Goal: Communication & Community: Answer question/provide support

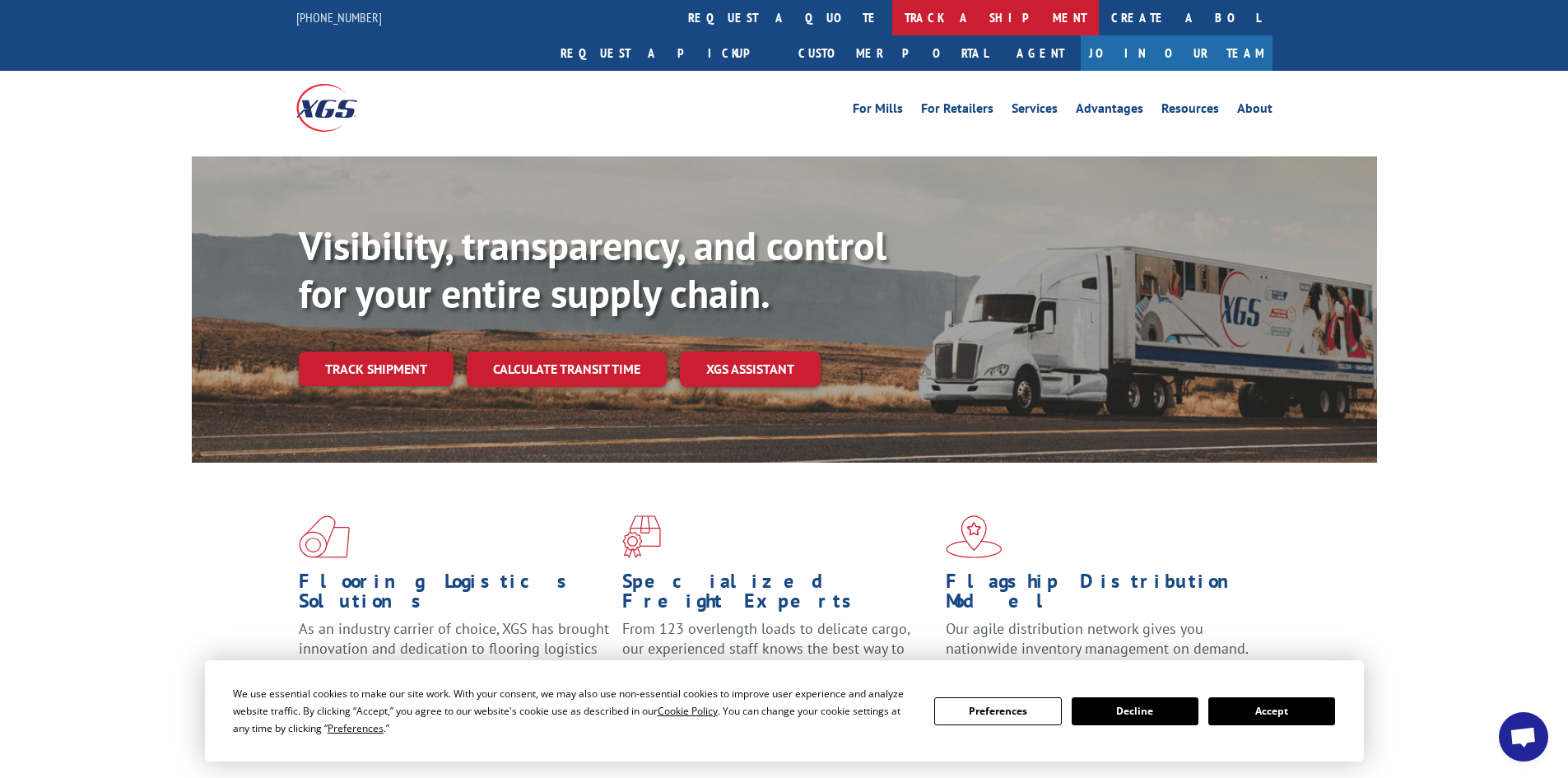
click at [892, 15] on link "track a shipment" at bounding box center [995, 18] width 207 height 36
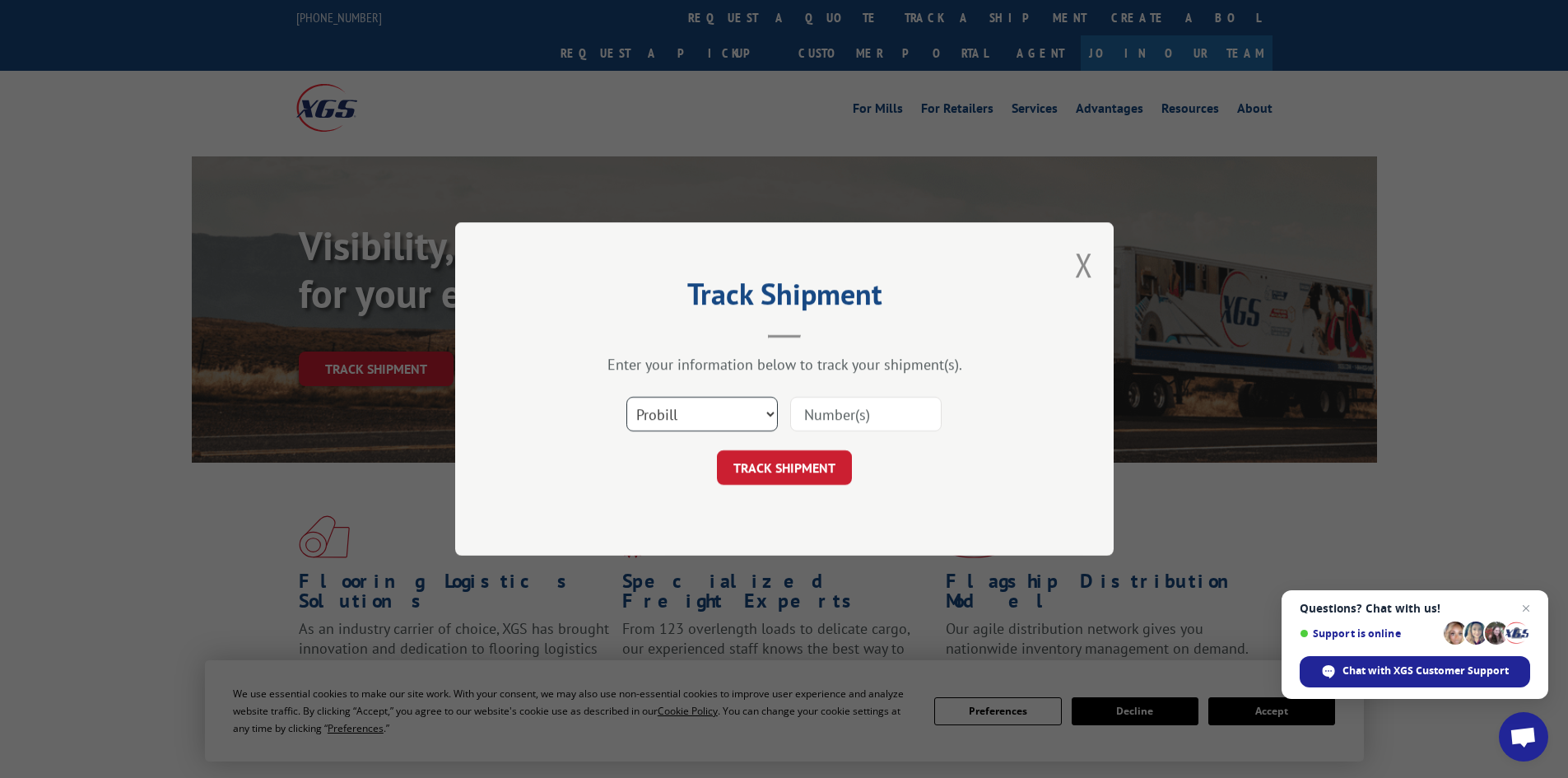
click at [772, 412] on select "Select category... Probill BOL PO" at bounding box center [701, 413] width 151 height 35
select select "bol"
click at [626, 396] on select "Select category... Probill BOL PO" at bounding box center [701, 413] width 151 height 35
click at [859, 413] on input at bounding box center [865, 413] width 151 height 35
type input "6021900"
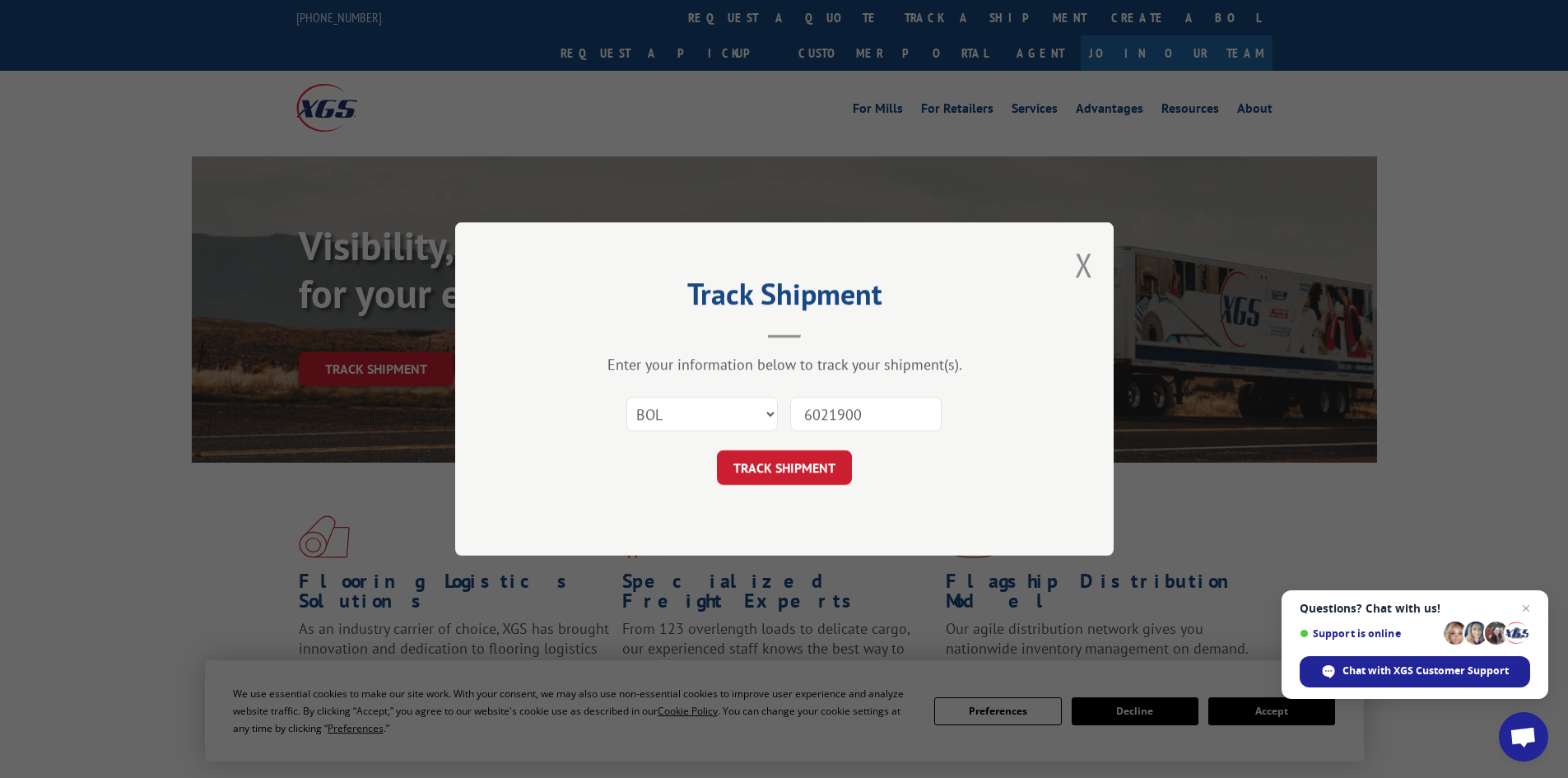
click at [717, 450] on button "TRACK SHIPMENT" at bounding box center [784, 467] width 135 height 35
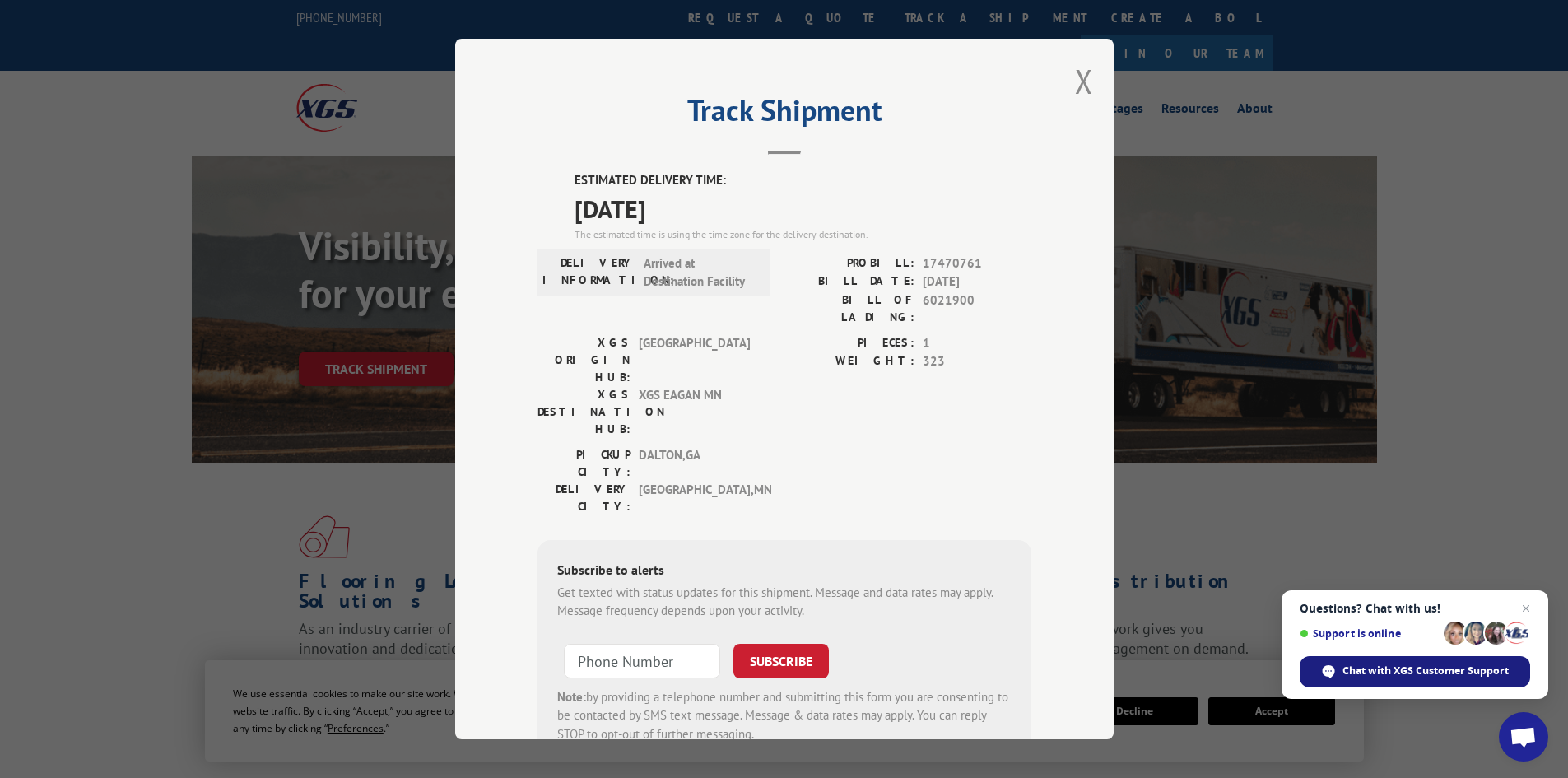
click at [1374, 662] on div "Chat with XGS Customer Support" at bounding box center [1414, 671] width 230 height 32
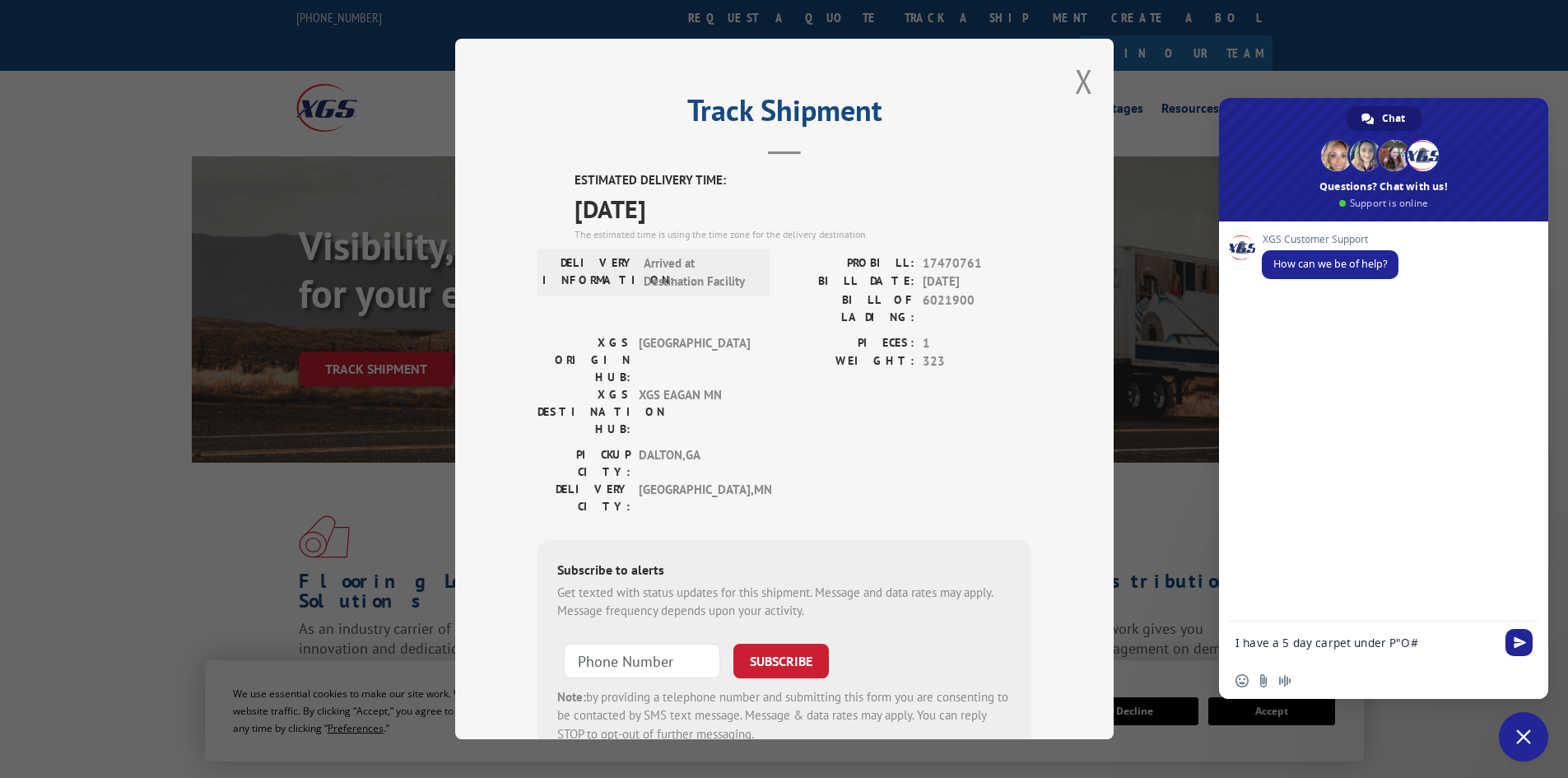
click at [1393, 639] on textarea "I have a 5 day carpet under P"O#" at bounding box center [1364, 643] width 260 height 15
click at [1411, 641] on textarea "I have a 5 day carpet under PO#" at bounding box center [1364, 643] width 260 height 15
type textarea "I have a 5 day carpet under PO#03543642 going to crew 2, looks like it has hit …"
click at [1517, 606] on span "Send" at bounding box center [1520, 610] width 12 height 12
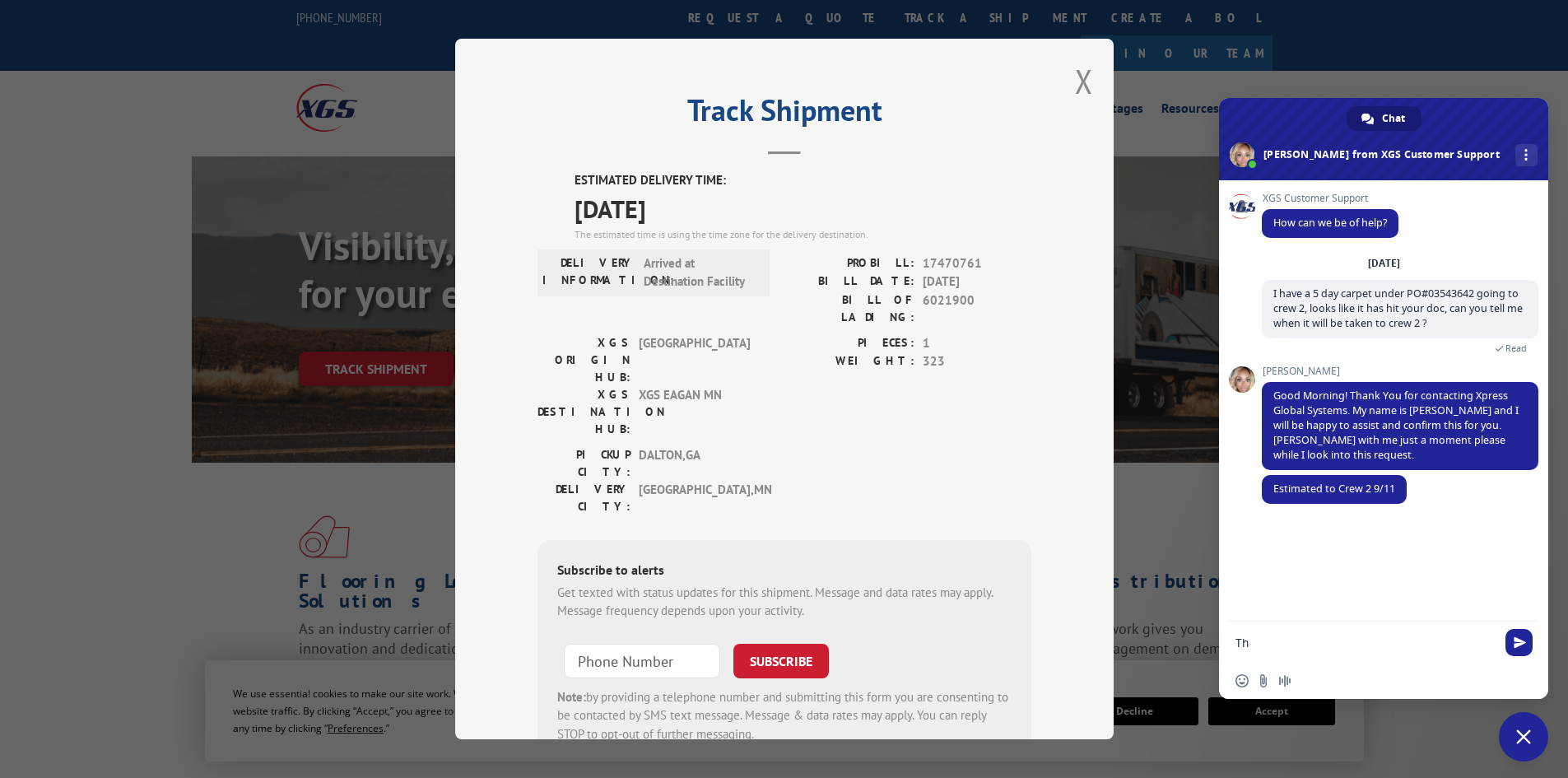
type textarea "T"
type textarea "Will it go in the a.m. ?"
click at [1520, 641] on span "Send" at bounding box center [1520, 642] width 12 height 12
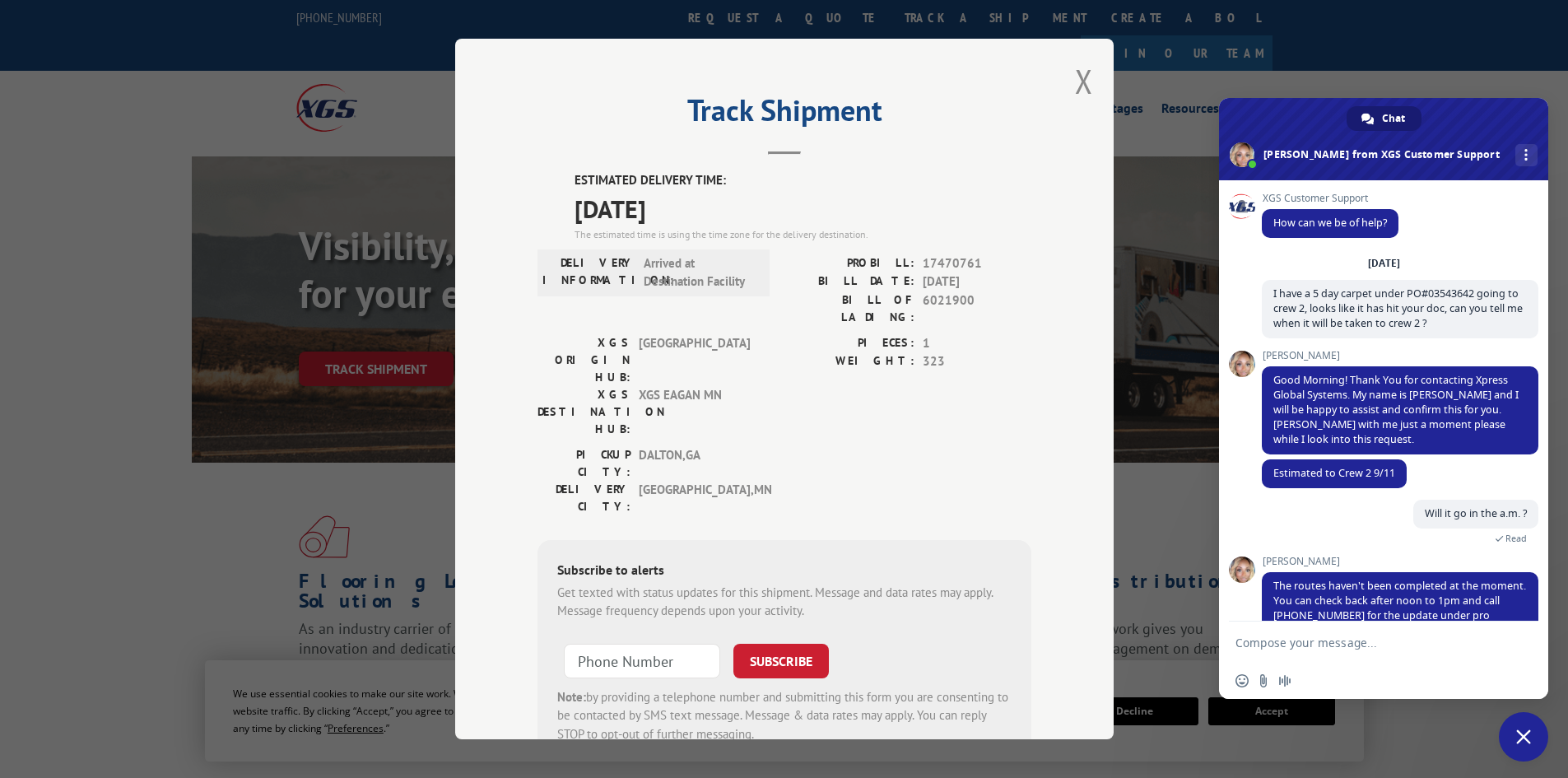
scroll to position [43, 0]
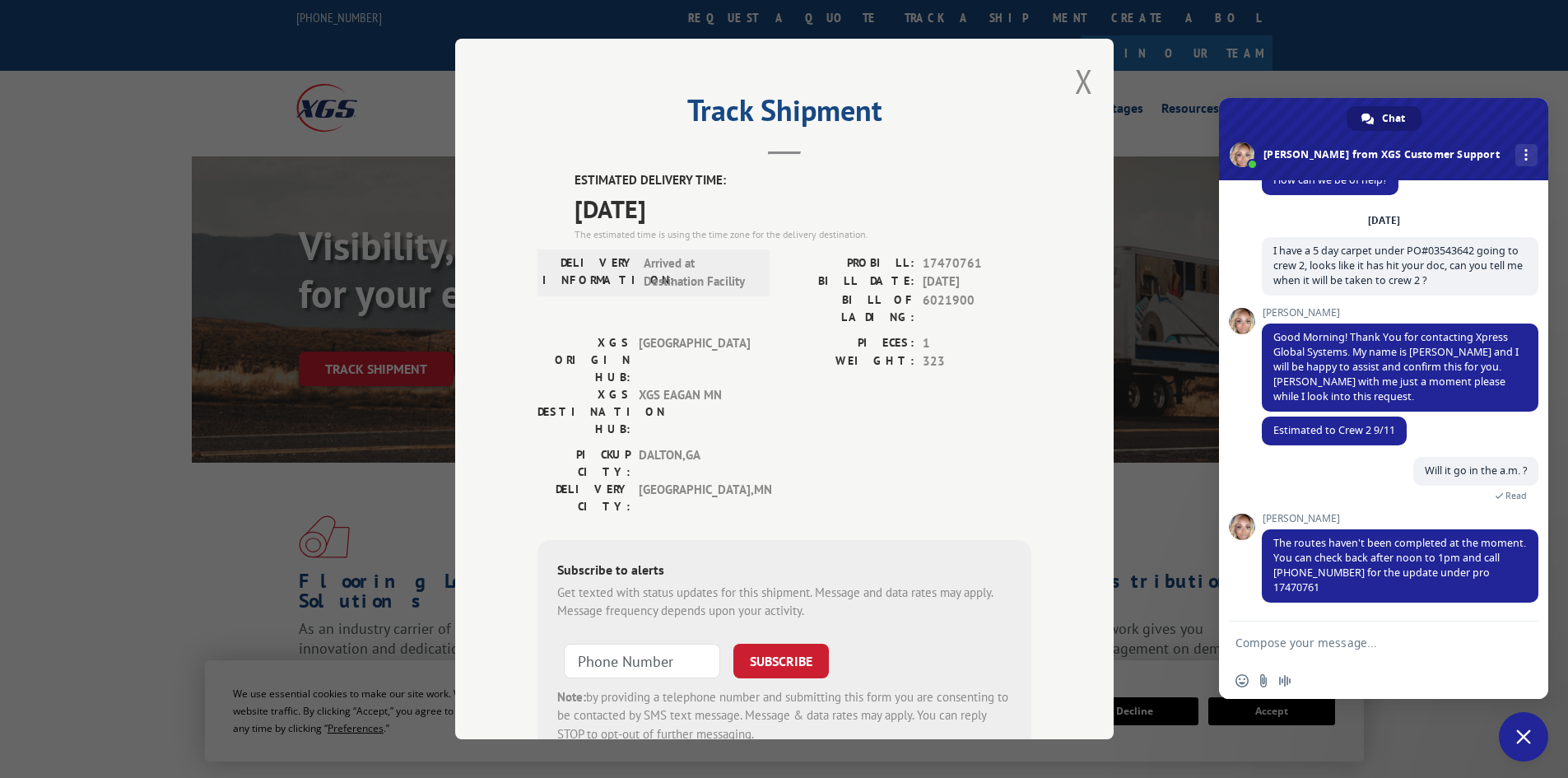
click at [1375, 646] on textarea "Compose your message..." at bounding box center [1364, 643] width 260 height 15
click at [1368, 641] on textarea "Wonderful, Thank You fo the help. Have a great Day !!" at bounding box center [1364, 648] width 260 height 30
type textarea "Wonderful, Thank You for the help. Have a great Day !!"
click at [1510, 636] on span "Send" at bounding box center [1518, 639] width 27 height 27
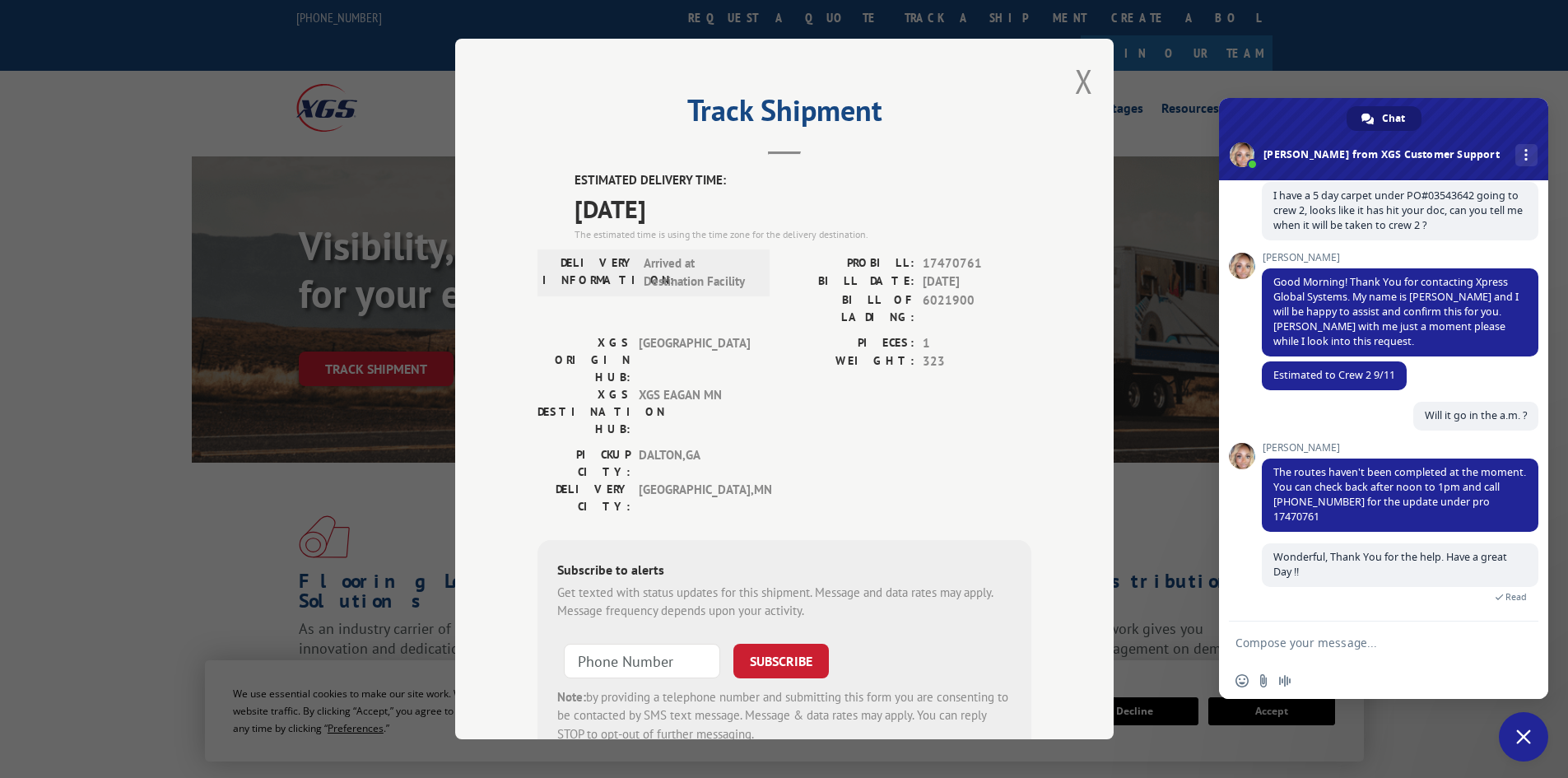
scroll to position [117, 0]
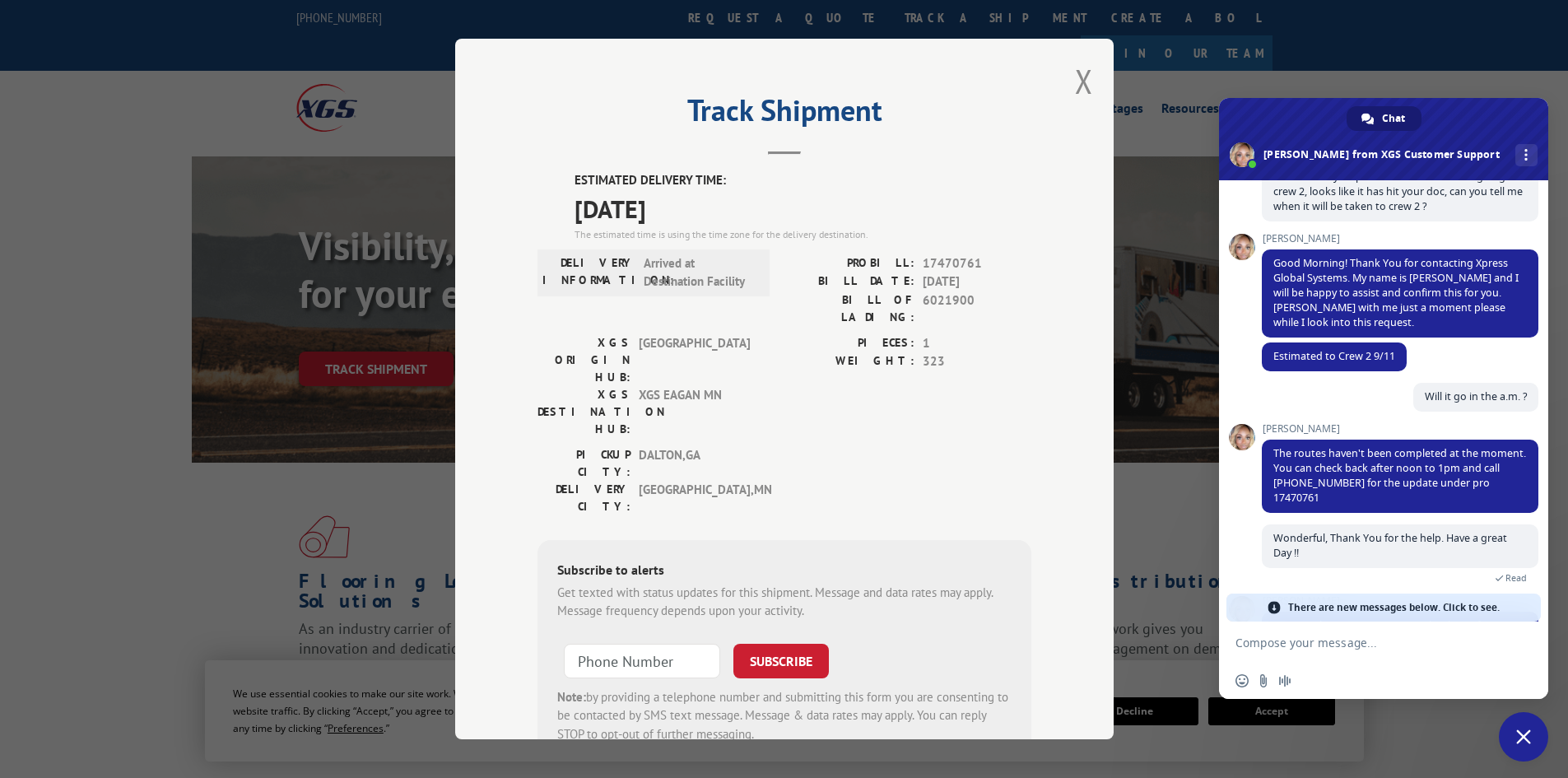
click at [1439, 607] on span "There are new messages below. Click to see." at bounding box center [1394, 607] width 212 height 28
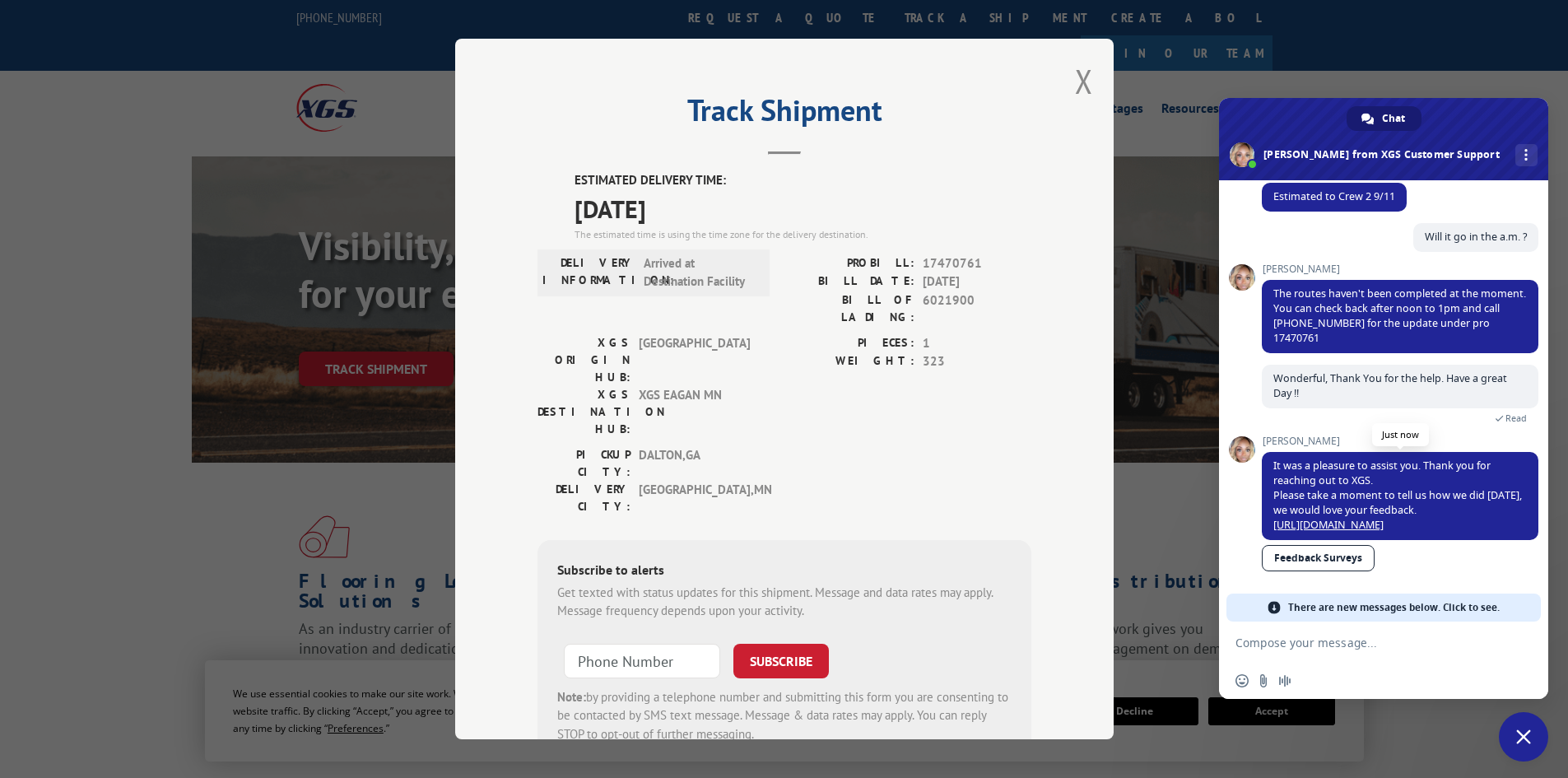
click at [1290, 520] on link "[URL][DOMAIN_NAME]" at bounding box center [1329, 525] width 111 height 14
click at [1524, 734] on span "Close chat" at bounding box center [1523, 735] width 15 height 15
